Goal: Transaction & Acquisition: Book appointment/travel/reservation

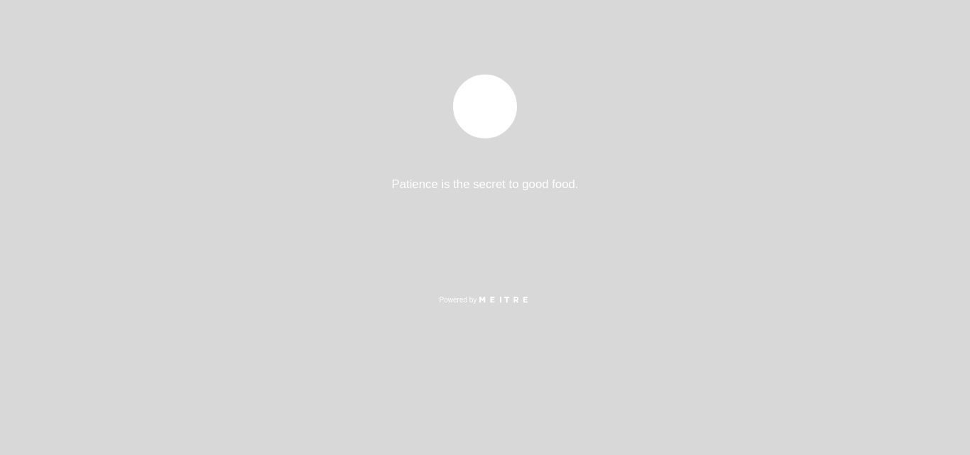
select select "es"
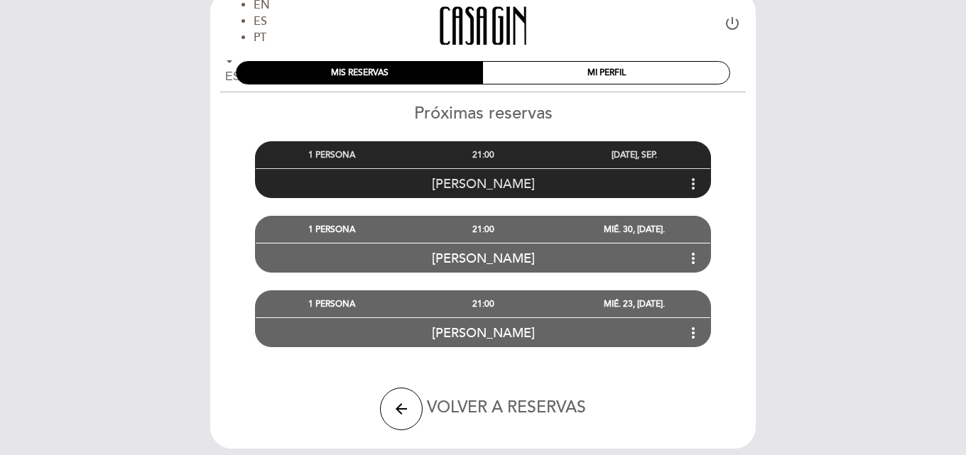
scroll to position [2, 0]
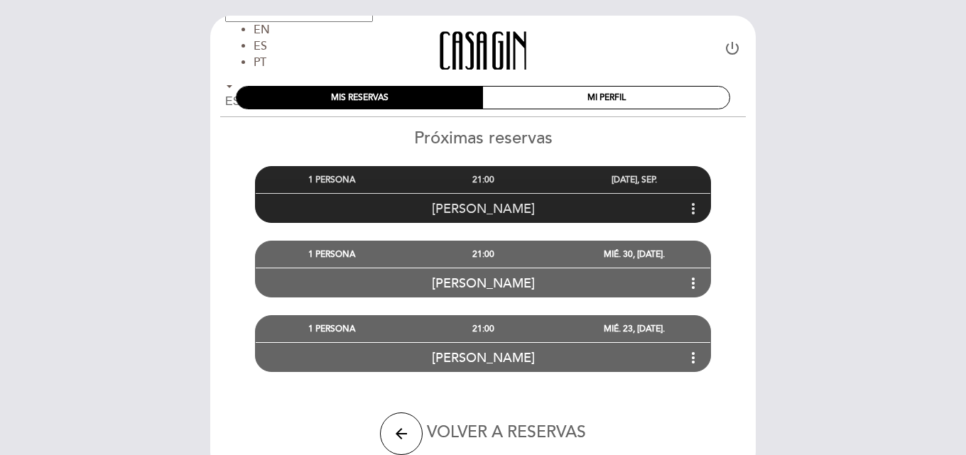
click at [693, 207] on icon "more_vert" at bounding box center [692, 208] width 17 height 17
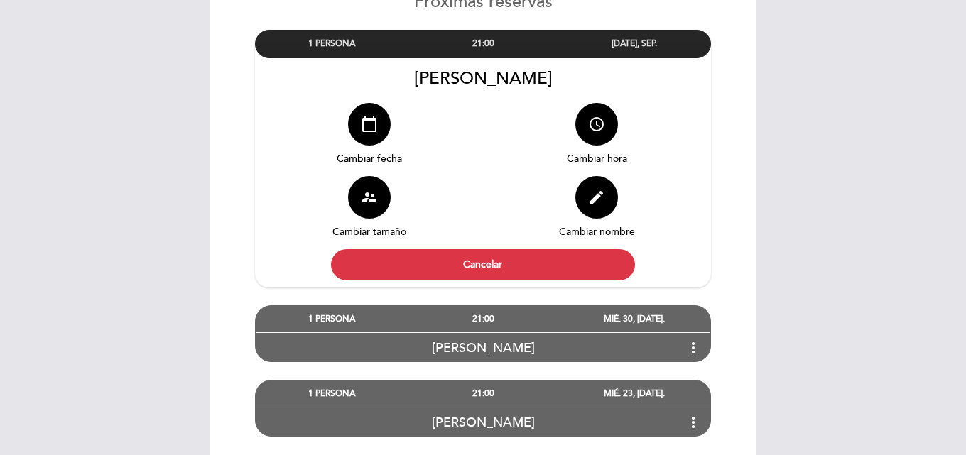
scroll to position [144, 0]
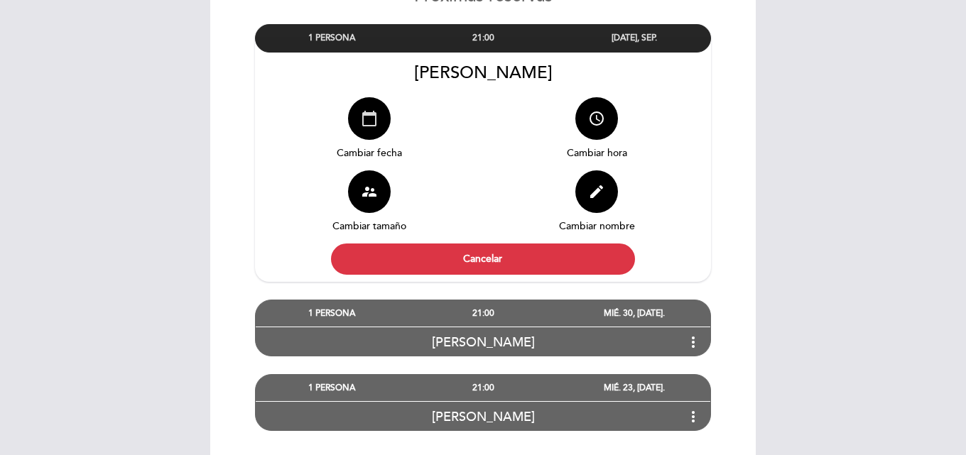
click at [368, 121] on icon "calendar_today" at bounding box center [369, 118] width 17 height 17
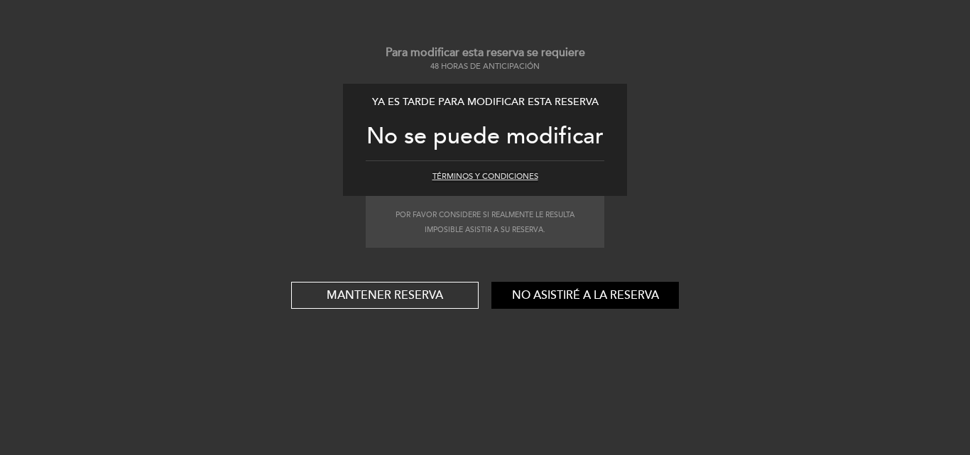
click at [501, 177] on button "Términos y condiciones" at bounding box center [485, 176] width 106 height 11
click at [563, 295] on button "No asistiré a la reserva" at bounding box center [584, 295] width 187 height 27
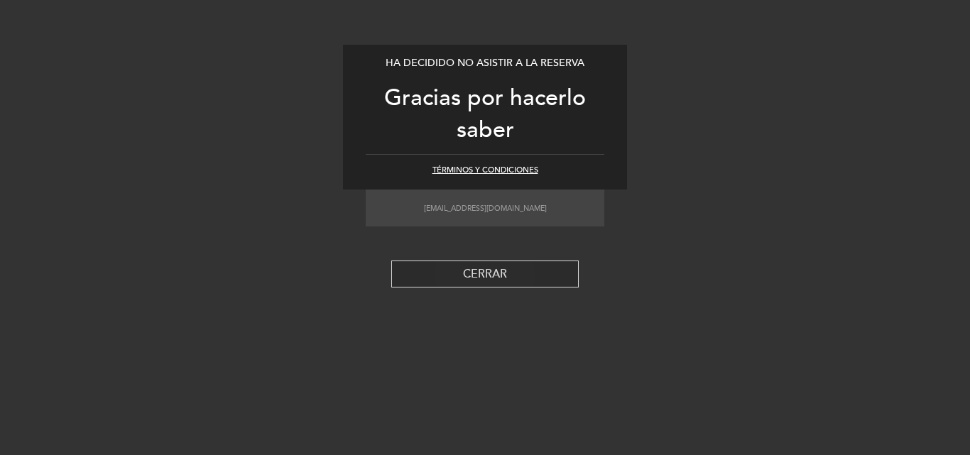
click at [550, 273] on button "CERRAR" at bounding box center [484, 274] width 187 height 27
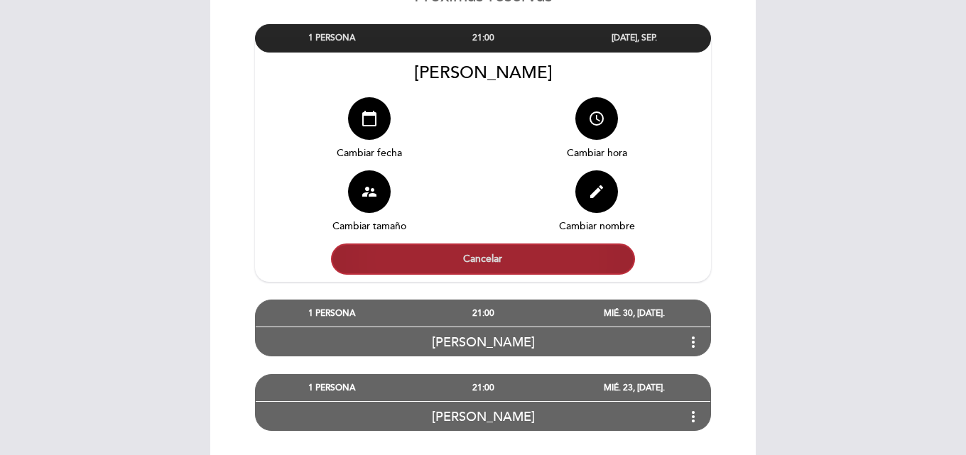
click at [552, 261] on button "Cancelar" at bounding box center [483, 259] width 304 height 31
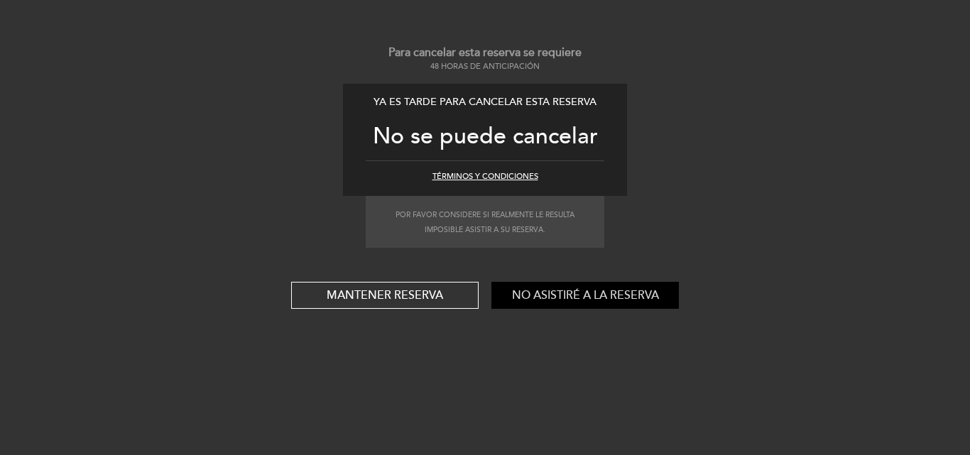
click at [601, 295] on button "No asistiré a la reserva" at bounding box center [584, 295] width 187 height 27
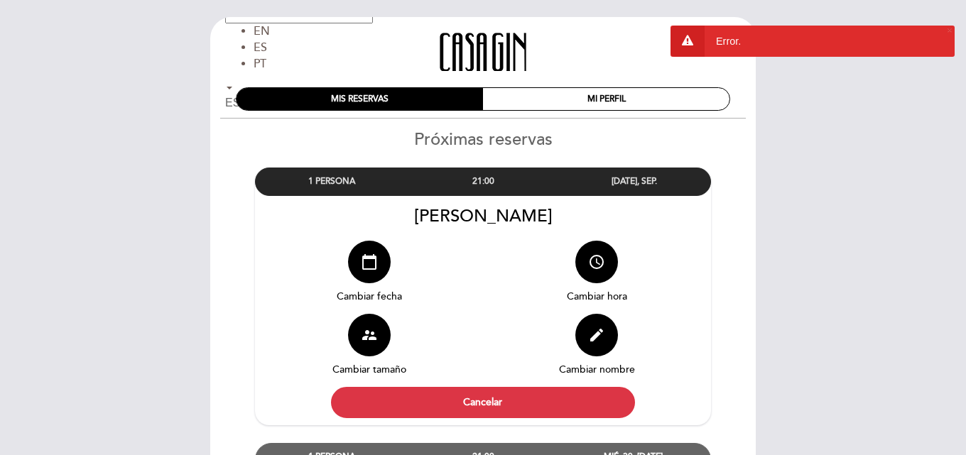
scroll to position [0, 0]
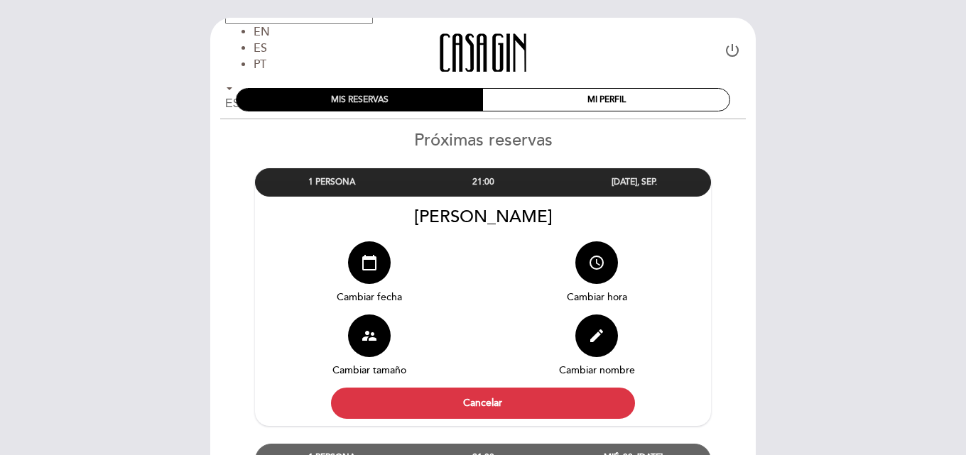
click at [409, 97] on div "MIS RESERVAS" at bounding box center [359, 100] width 246 height 22
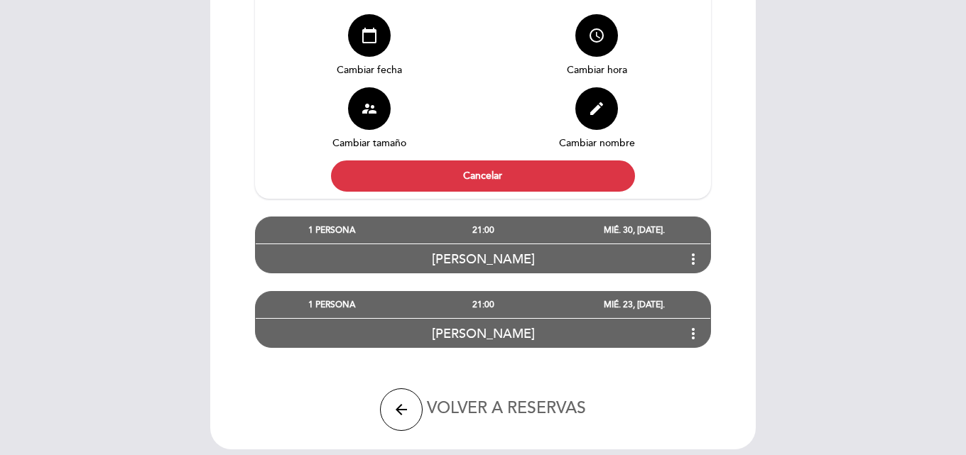
scroll to position [274, 0]
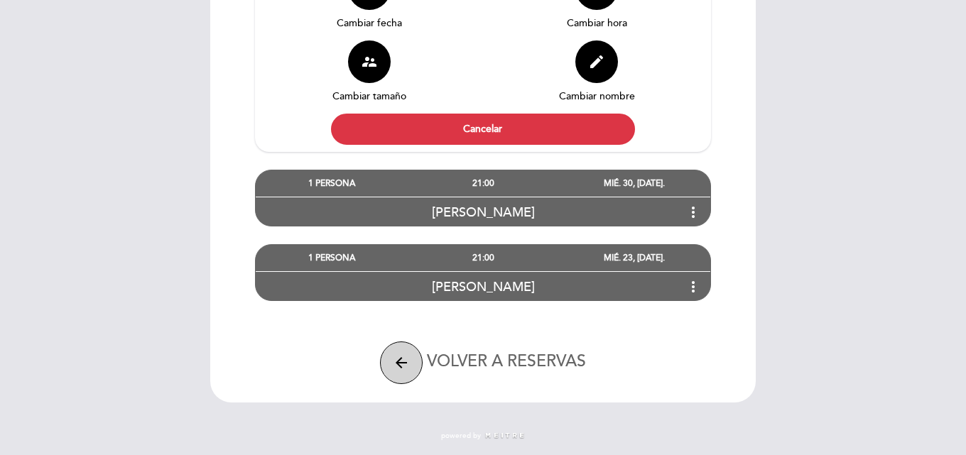
click at [400, 360] on icon "arrow_back" at bounding box center [401, 362] width 17 height 17
select select "es"
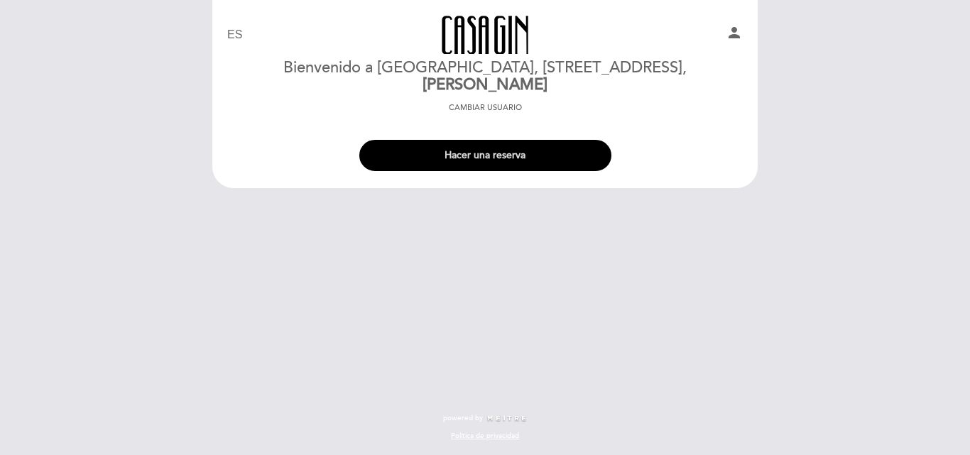
click at [486, 158] on button "Hacer una reserva" at bounding box center [485, 155] width 252 height 31
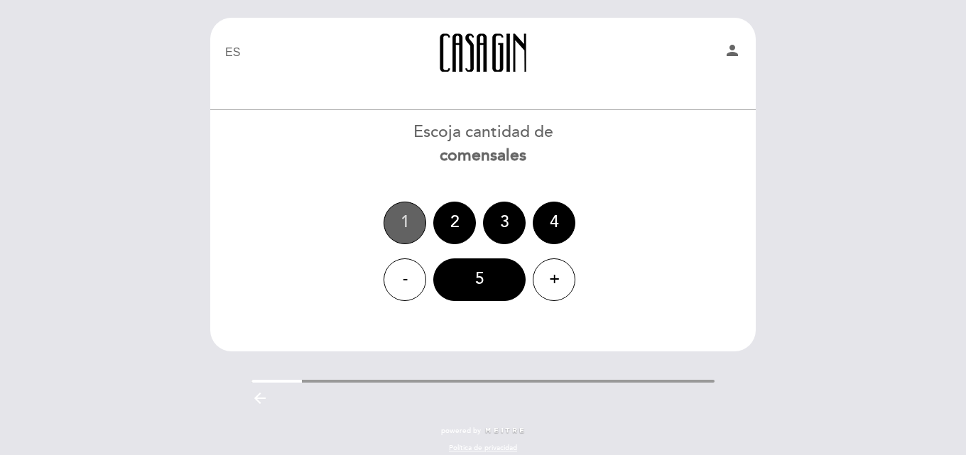
click at [410, 216] on div "1" at bounding box center [404, 223] width 43 height 43
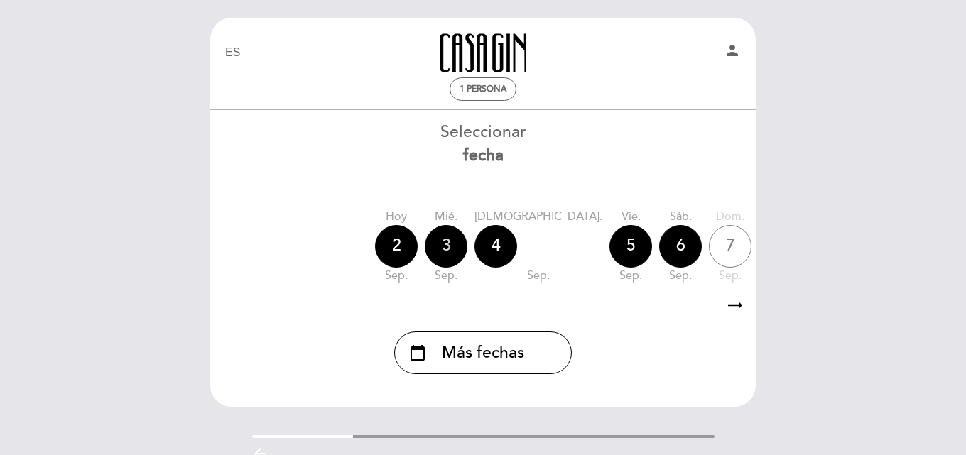
click at [448, 252] on div "3" at bounding box center [446, 246] width 43 height 43
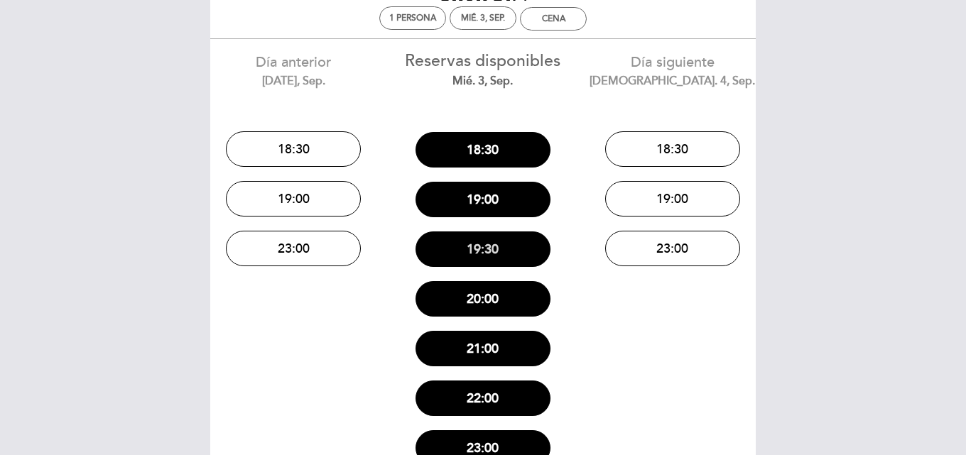
scroll to position [142, 0]
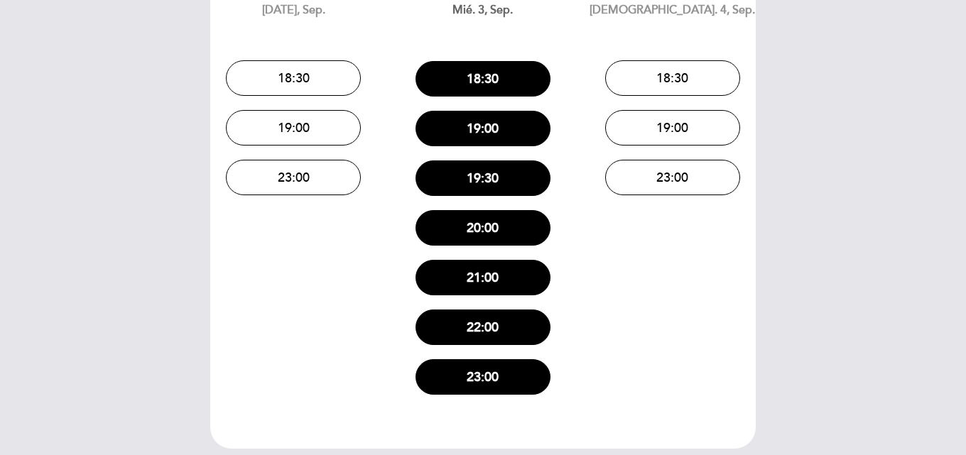
click at [669, 127] on button "19:00" at bounding box center [672, 127] width 135 height 35
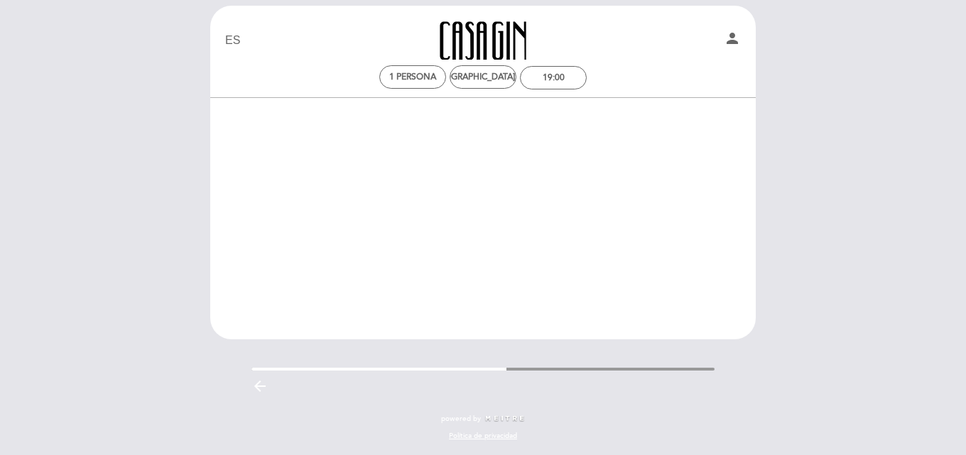
scroll to position [12, 0]
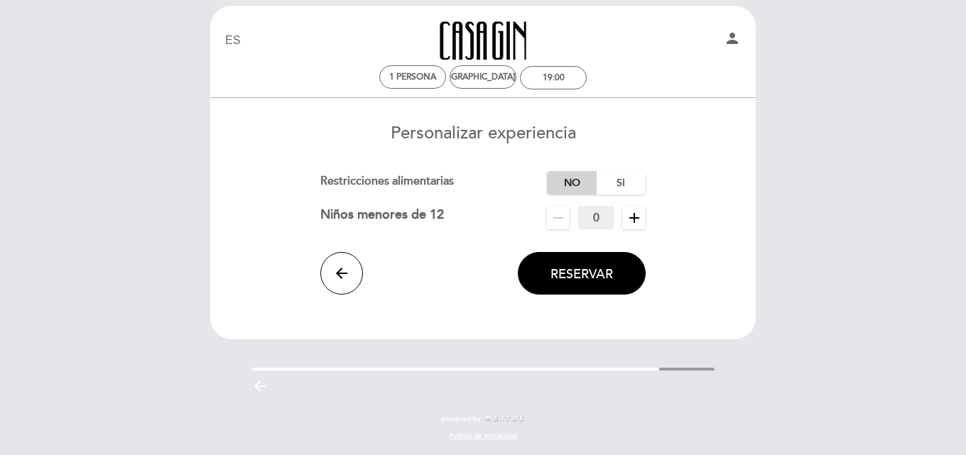
click at [569, 178] on label "No" at bounding box center [572, 182] width 50 height 23
click at [611, 280] on span "Reservar" at bounding box center [581, 274] width 62 height 16
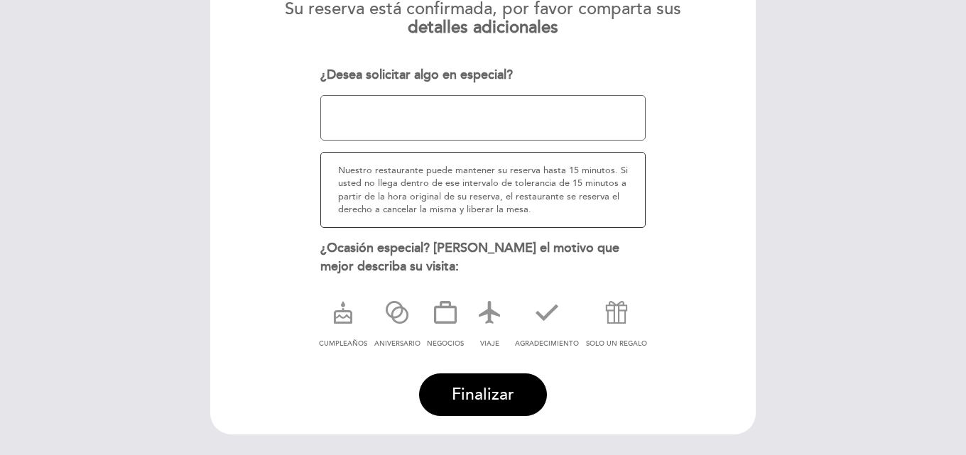
scroll to position [225, 0]
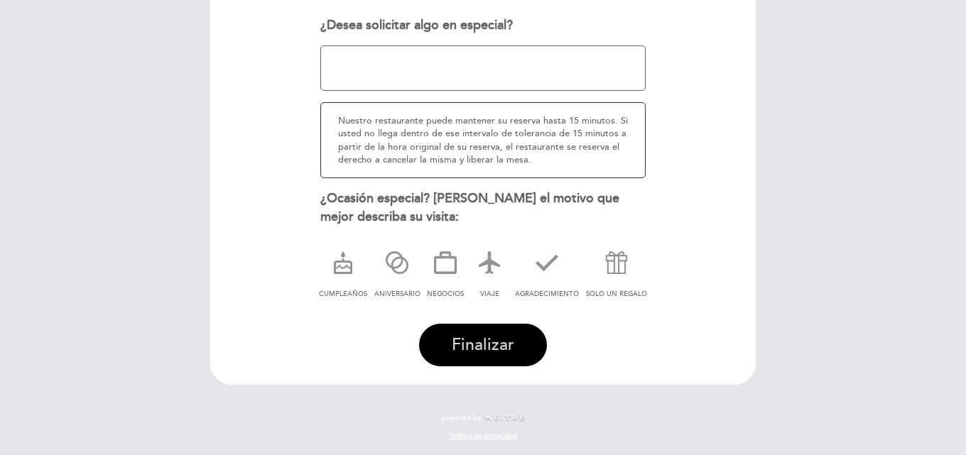
click at [515, 342] on button "Finalizar" at bounding box center [483, 345] width 128 height 43
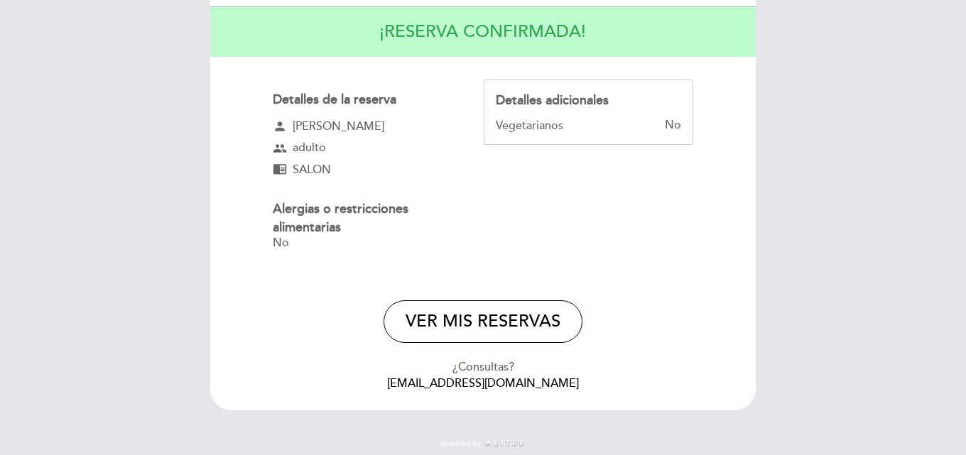
scroll to position [167, 0]
